Goal: Information Seeking & Learning: Learn about a topic

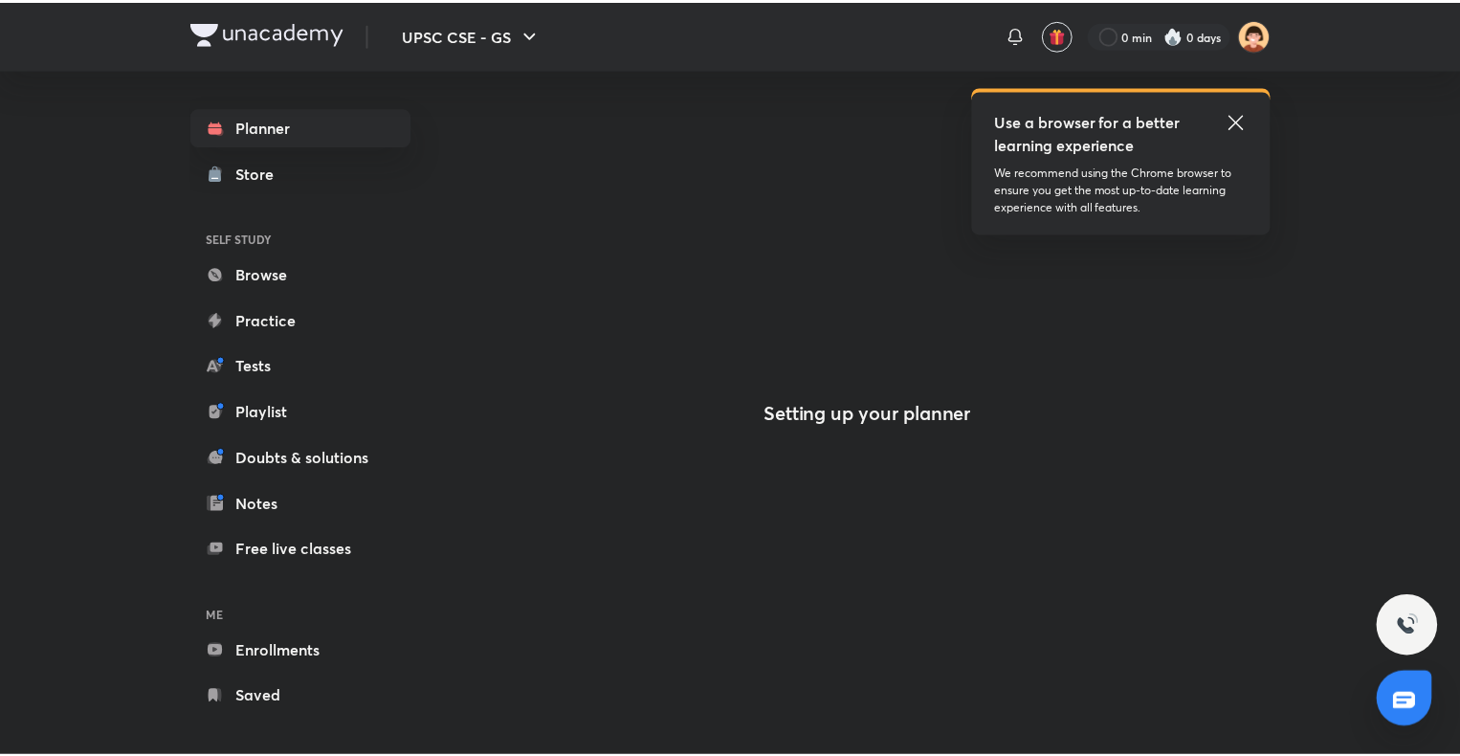
scroll to position [12, 0]
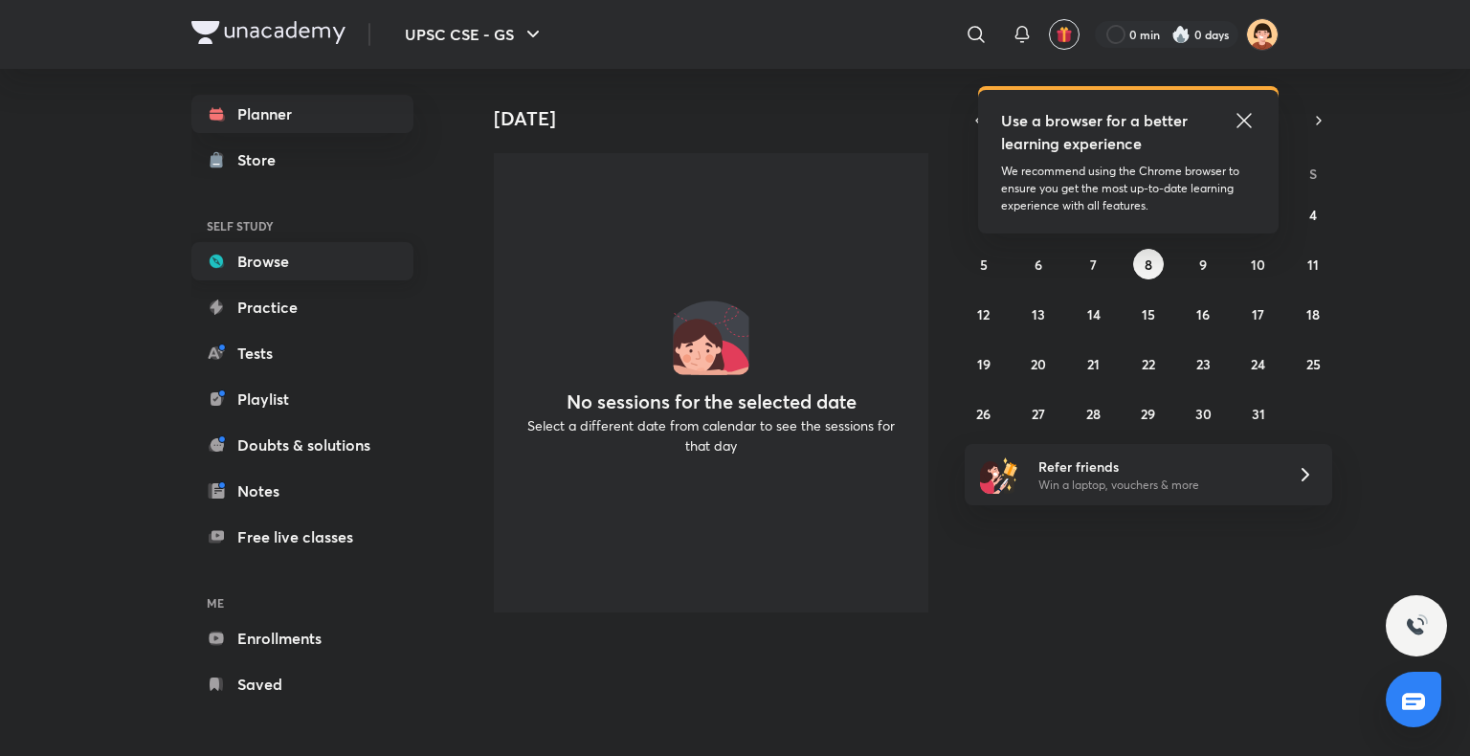
click at [286, 264] on link "Browse" at bounding box center [302, 261] width 222 height 38
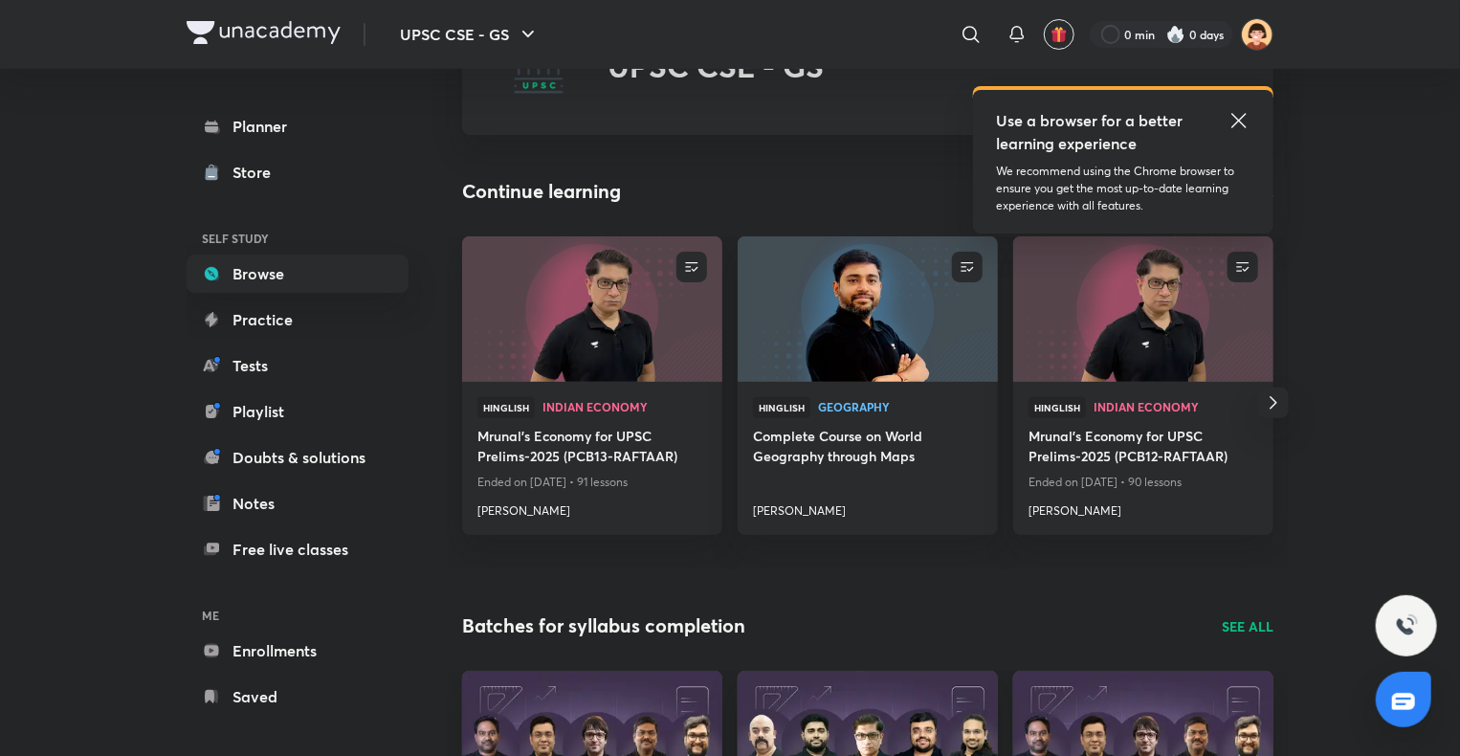
scroll to position [111, 0]
click at [592, 359] on img at bounding box center [591, 307] width 265 height 148
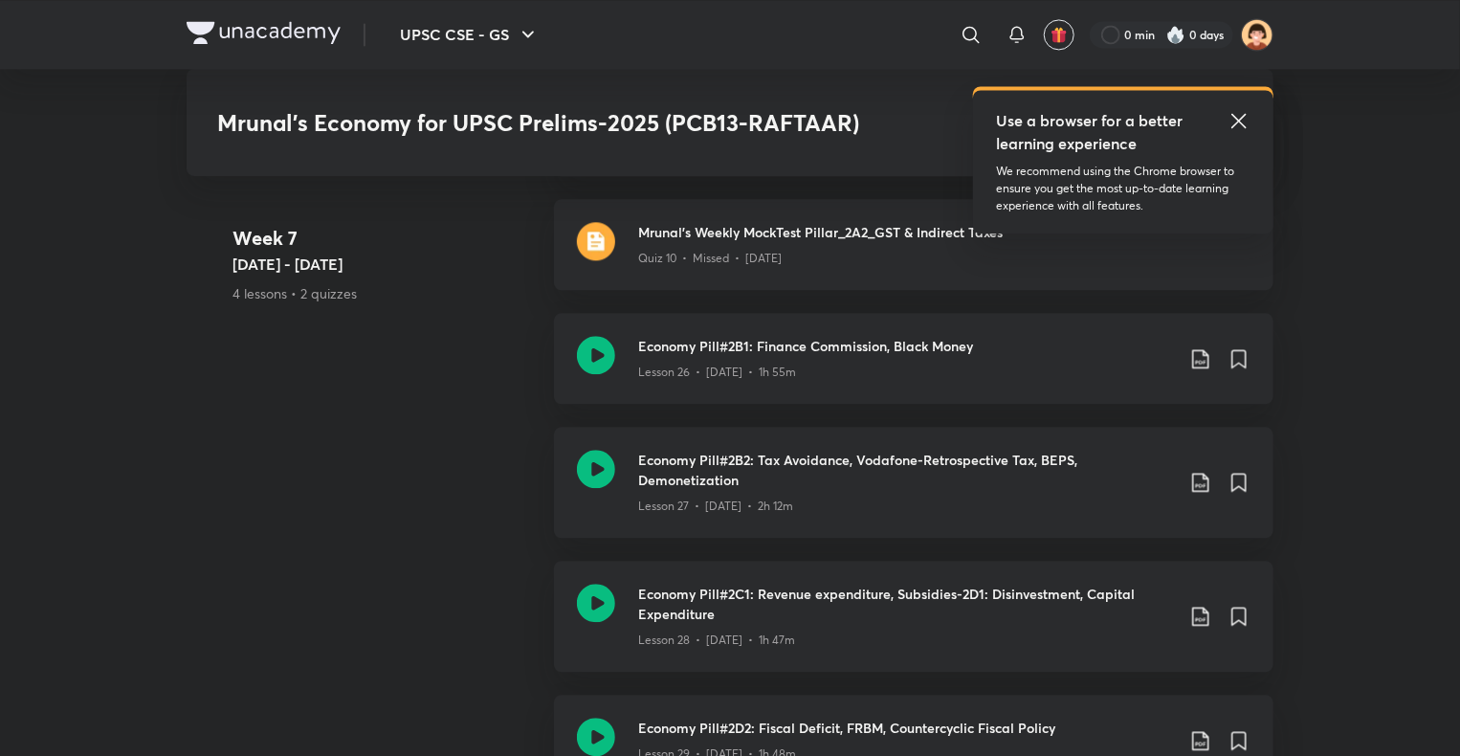
scroll to position [5737, 0]
click at [587, 584] on icon at bounding box center [596, 603] width 38 height 38
